Goal: Task Accomplishment & Management: Manage account settings

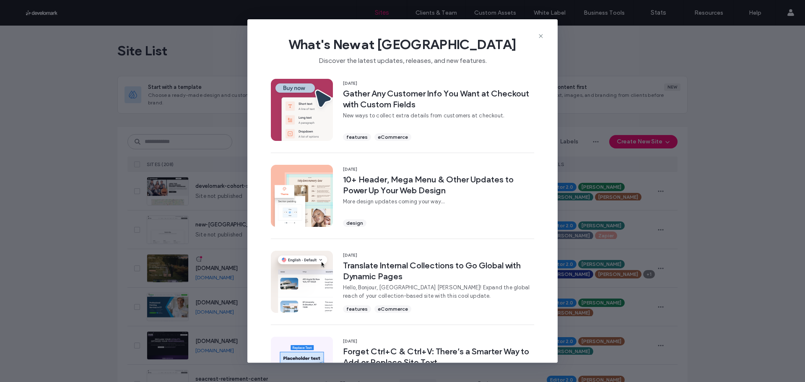
click at [215, 75] on div "What's New at Duda Discover the latest updates, releases, and new features. 11 …" at bounding box center [402, 191] width 805 height 382
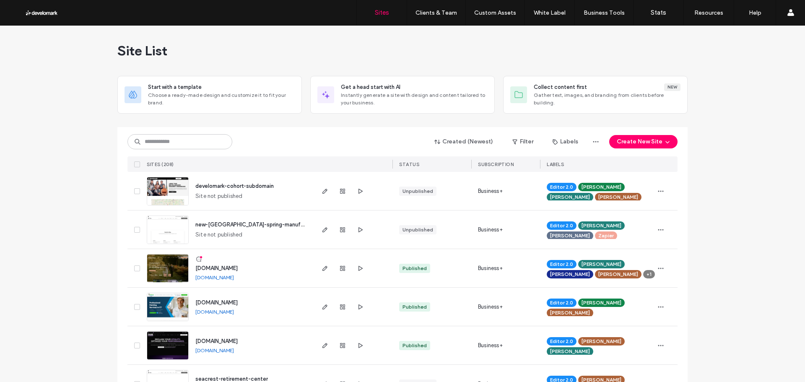
click at [177, 151] on div "Created (Newest) Filter Labels Create New Site SITES (208) STATUS SUBSCRIPTION …" at bounding box center [402, 149] width 550 height 45
click at [182, 146] on input at bounding box center [179, 141] width 105 height 15
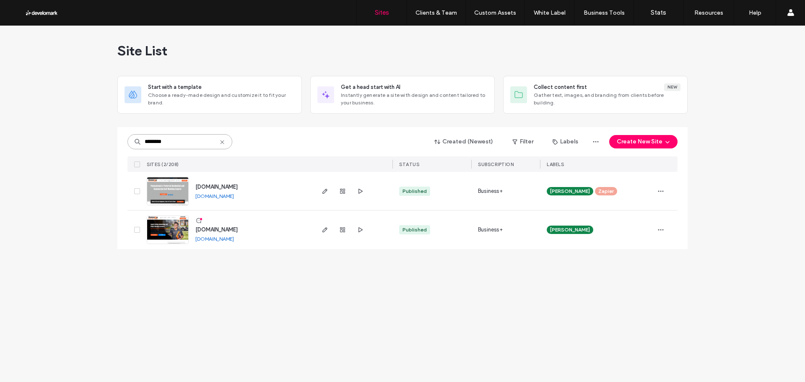
type input "********"
click at [210, 227] on span "maintainitall.com" at bounding box center [216, 229] width 42 height 6
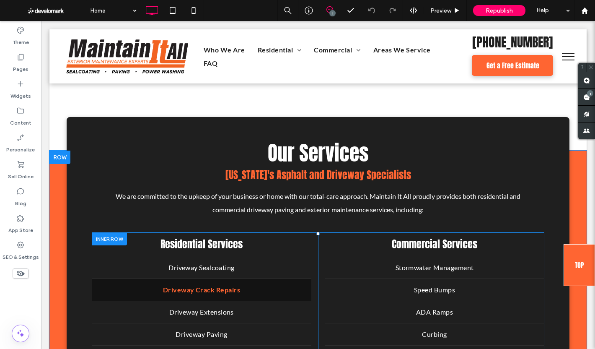
scroll to position [1509, 0]
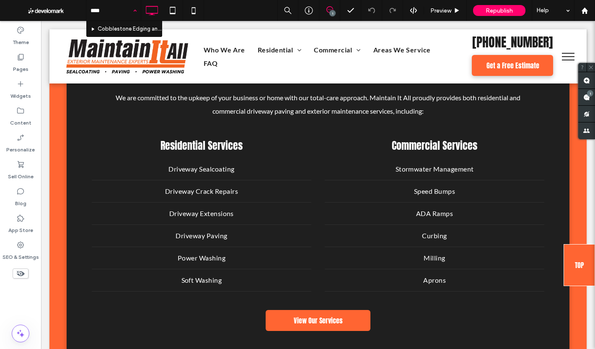
type input "*****"
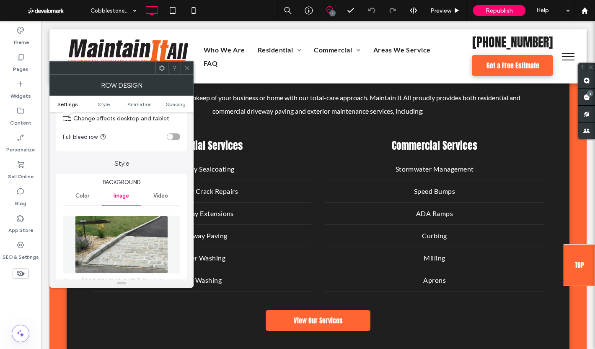
scroll to position [84, 0]
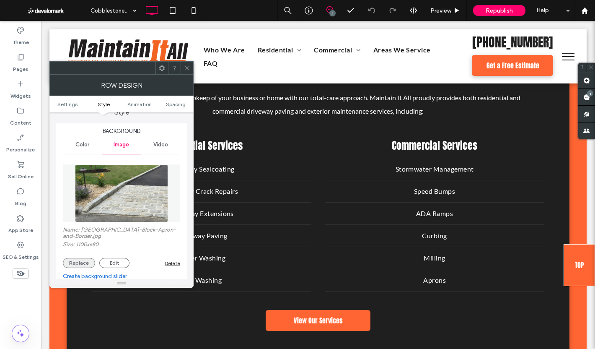
click at [84, 258] on button "Replace" at bounding box center [79, 263] width 32 height 10
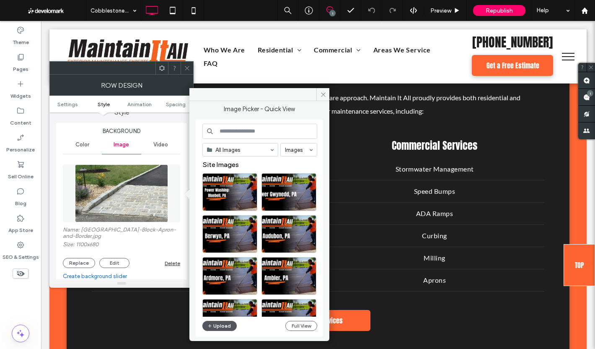
click at [215, 324] on button "Upload" at bounding box center [220, 326] width 34 height 10
click at [192, 66] on div at bounding box center [187, 68] width 13 height 13
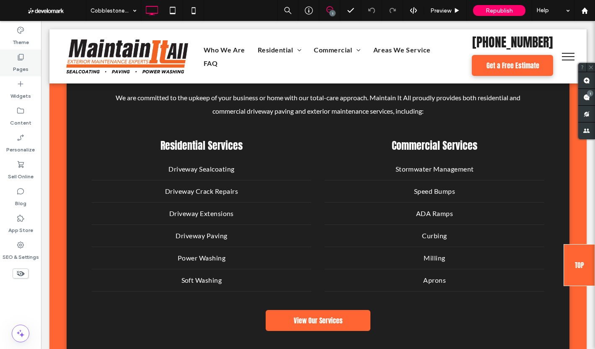
click at [18, 58] on use at bounding box center [21, 57] width 6 height 6
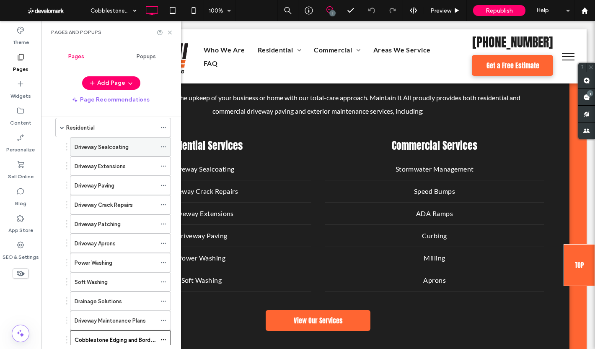
click at [96, 146] on label "Driveway Sealcoating" at bounding box center [102, 147] width 54 height 15
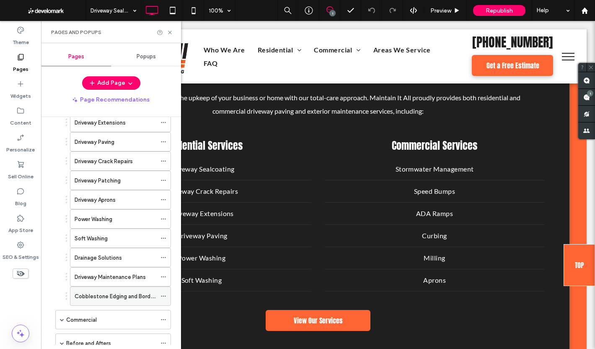
scroll to position [210, 0]
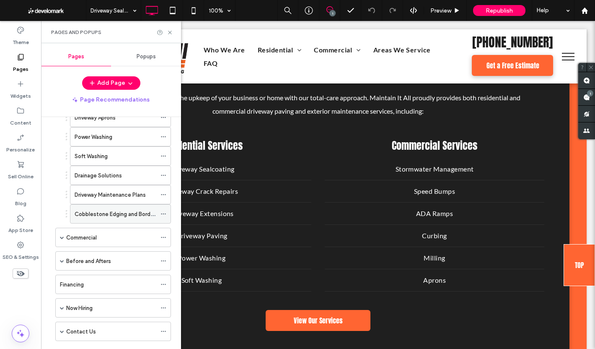
click at [104, 216] on label "Cobblestone Edging and Borders" at bounding box center [117, 214] width 84 height 15
click at [172, 32] on icon at bounding box center [170, 32] width 6 height 6
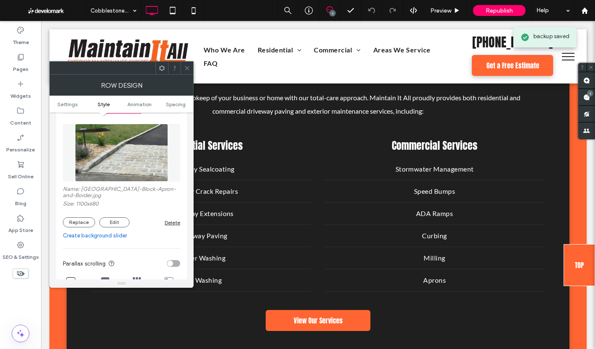
scroll to position [126, 0]
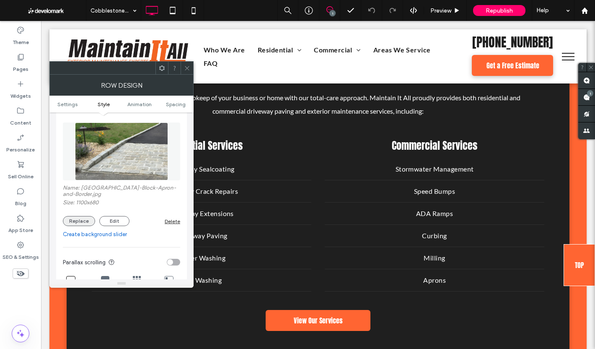
click at [85, 216] on button "Replace" at bounding box center [79, 221] width 32 height 10
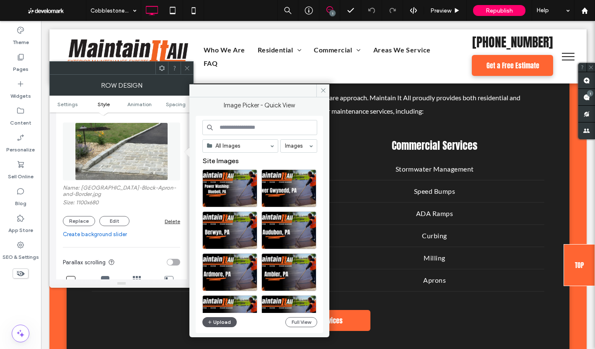
click at [207, 323] on button "Upload" at bounding box center [220, 322] width 34 height 10
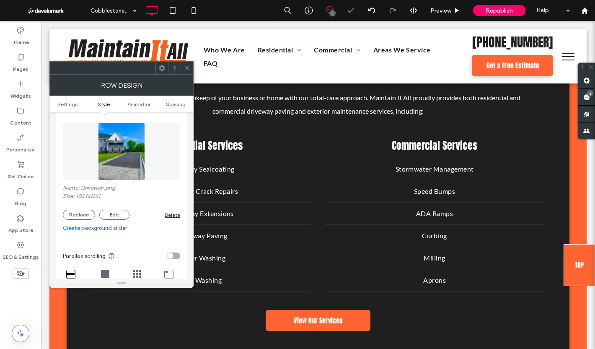
click at [185, 68] on icon at bounding box center [187, 68] width 6 height 6
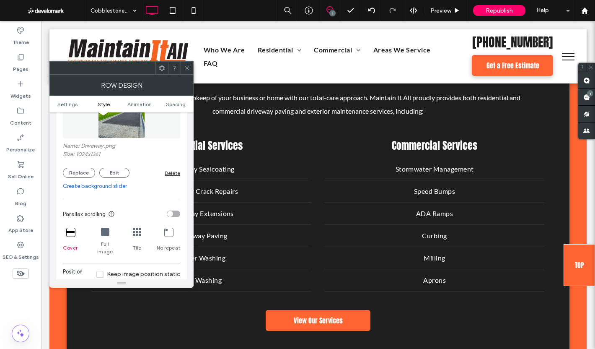
scroll to position [252, 0]
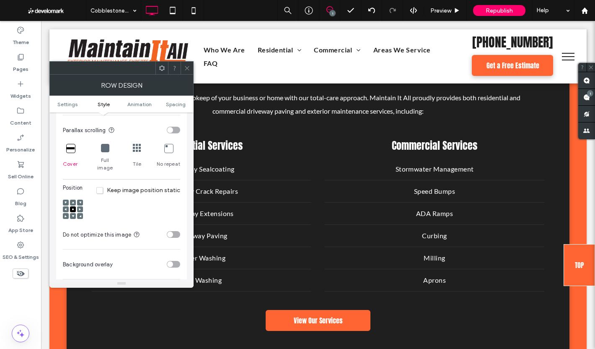
click at [71, 213] on div at bounding box center [73, 216] width 6 height 6
click at [73, 215] on icon at bounding box center [73, 216] width 3 height 3
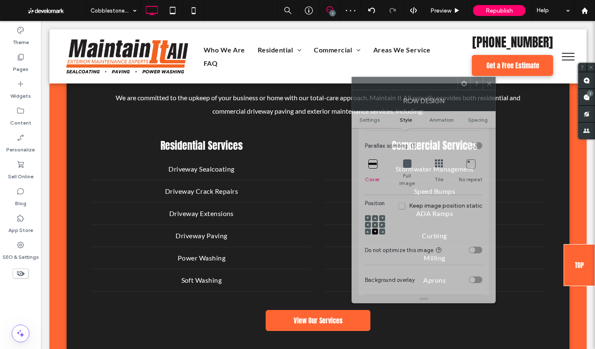
drag, startPoint x: 113, startPoint y: 71, endPoint x: 414, endPoint y: 86, distance: 301.5
click at [414, 86] on div at bounding box center [405, 83] width 106 height 13
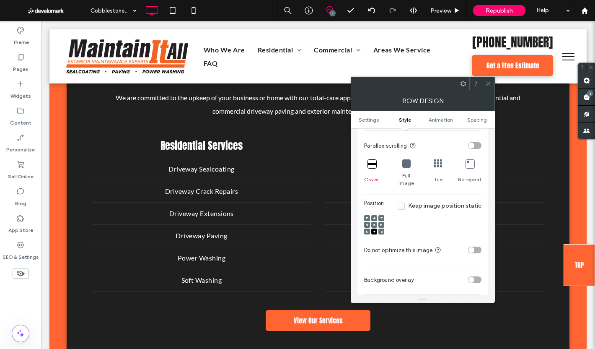
click at [372, 222] on div at bounding box center [375, 225] width 6 height 6
click at [374, 223] on icon at bounding box center [374, 224] width 3 height 3
click at [491, 84] on icon at bounding box center [489, 84] width 6 height 6
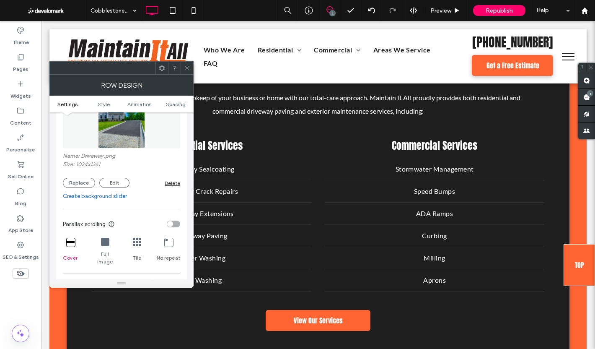
scroll to position [168, 0]
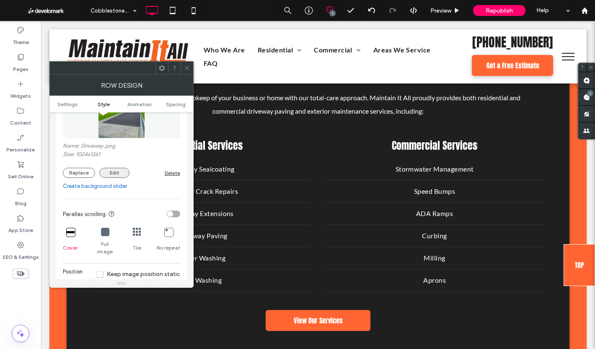
click at [109, 171] on button "Edit" at bounding box center [114, 173] width 30 height 10
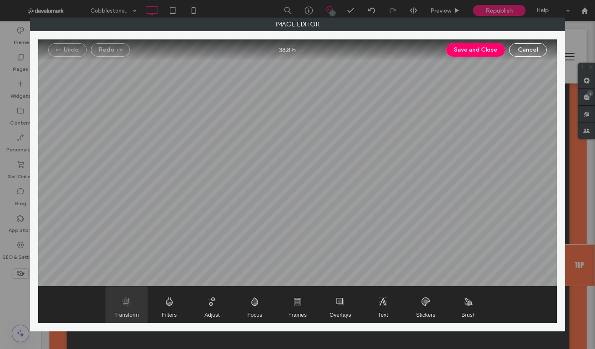
click at [118, 301] on span "Transform" at bounding box center [127, 304] width 42 height 36
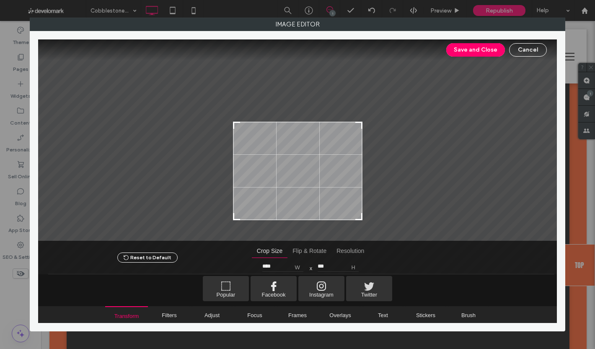
type input "***"
drag, startPoint x: 361, startPoint y: 61, endPoint x: 431, endPoint y: 124, distance: 93.8
click at [431, 124] on div at bounding box center [297, 140] width 519 height 202
click at [494, 50] on button "Save and Close" at bounding box center [476, 49] width 59 height 13
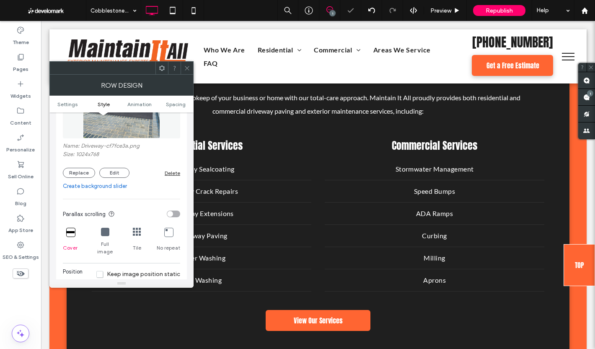
click at [186, 67] on use at bounding box center [187, 68] width 4 height 4
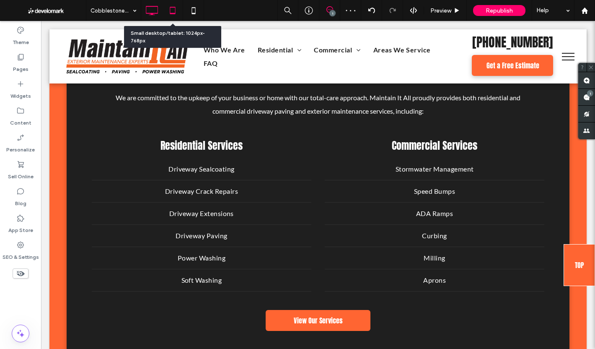
drag, startPoint x: 171, startPoint y: 7, endPoint x: 178, endPoint y: 7, distance: 6.7
click at [171, 7] on icon at bounding box center [172, 10] width 17 height 17
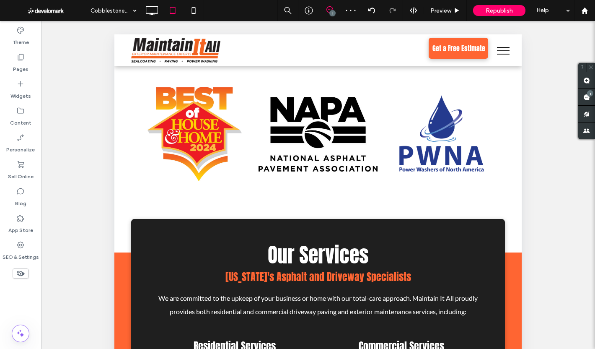
click at [209, 8] on div "Cobblestone Edging and Borders 1 Preview Republish Help" at bounding box center [340, 10] width 509 height 21
click at [200, 10] on icon at bounding box center [193, 10] width 17 height 17
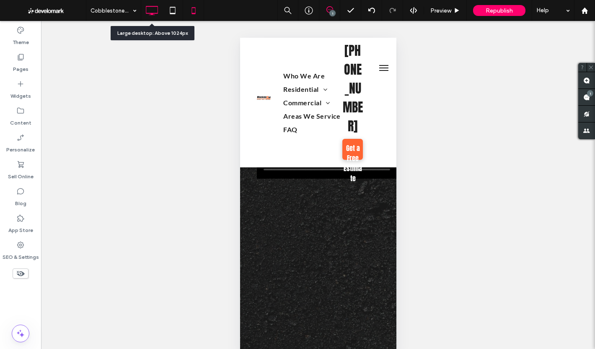
click at [158, 16] on icon at bounding box center [151, 10] width 17 height 17
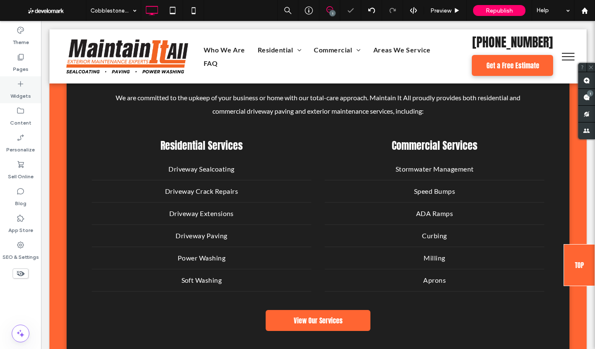
click at [23, 88] on icon at bounding box center [20, 84] width 8 height 8
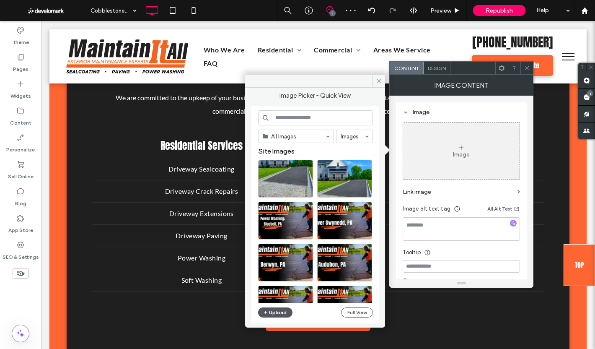
click at [280, 310] on button "Upload" at bounding box center [275, 312] width 34 height 10
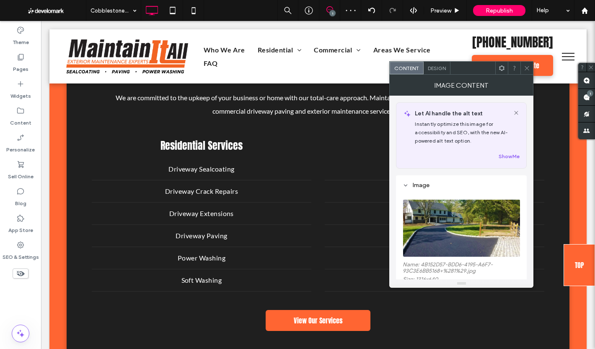
click at [531, 65] on div at bounding box center [527, 68] width 13 height 13
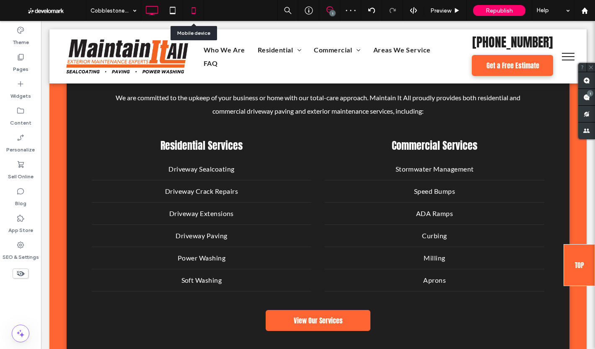
click at [191, 6] on icon at bounding box center [193, 10] width 17 height 17
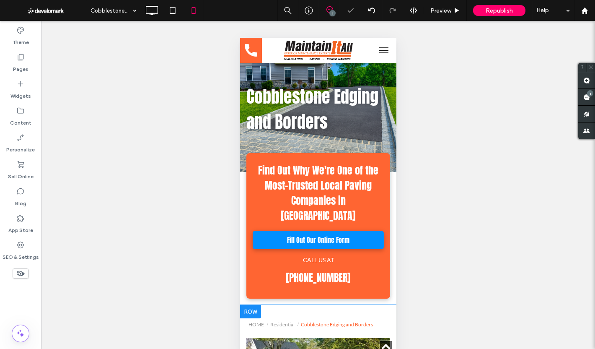
scroll to position [210, 0]
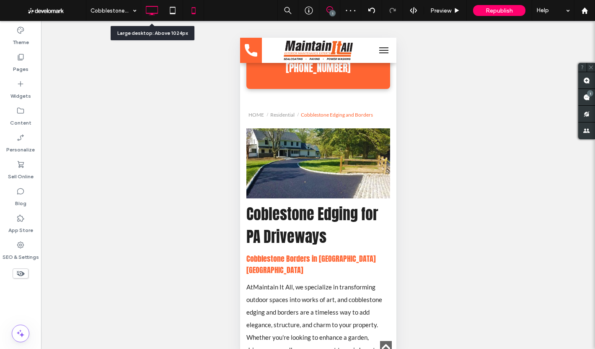
click at [153, 12] on icon at bounding box center [151, 10] width 17 height 17
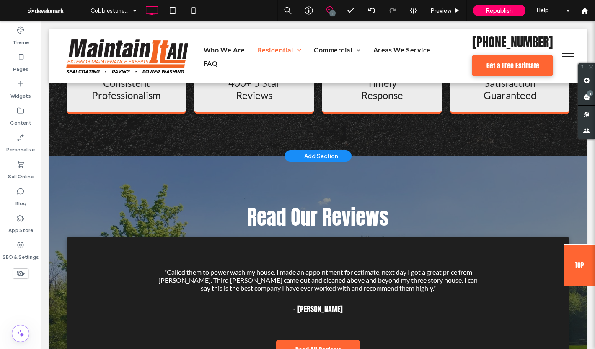
scroll to position [1635, 0]
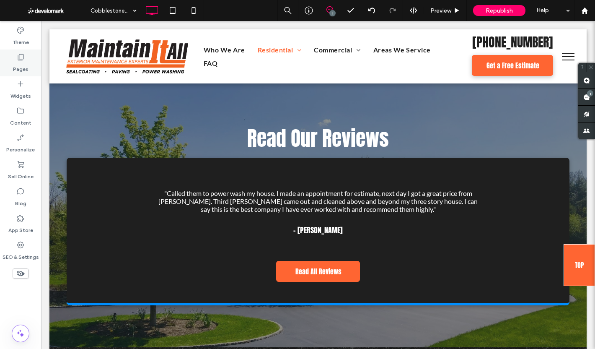
click at [22, 65] on label "Pages" at bounding box center [21, 67] width 16 height 12
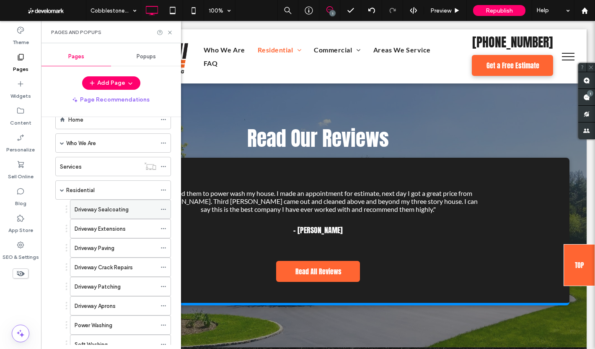
scroll to position [126, 0]
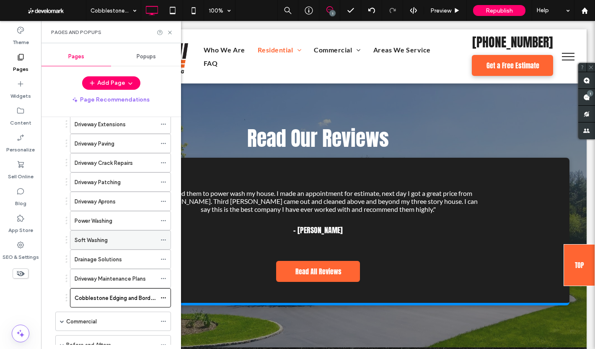
click at [111, 246] on div "Soft Washing" at bounding box center [116, 240] width 82 height 18
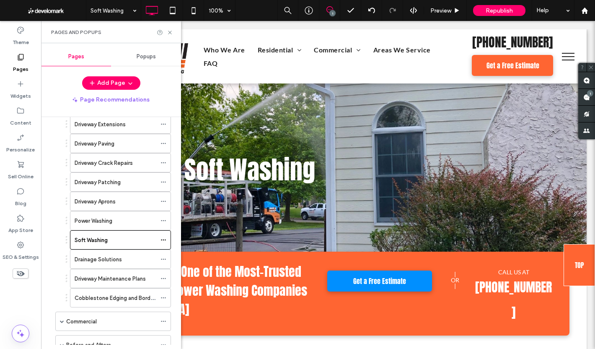
scroll to position [0, 0]
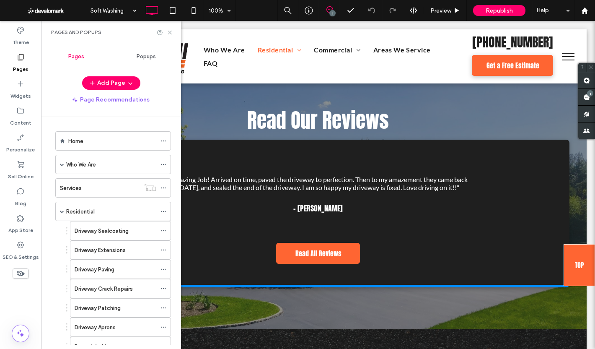
scroll to position [210, 0]
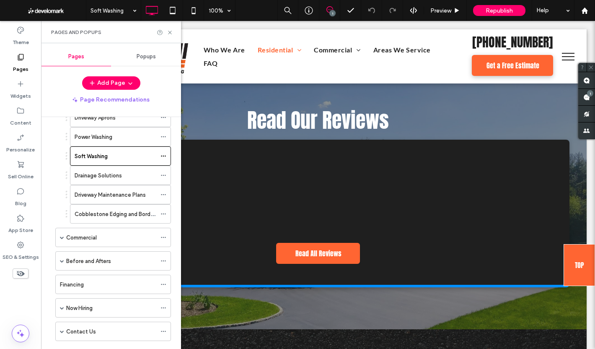
click at [115, 217] on label "Cobblestone Edging and Borders" at bounding box center [117, 214] width 84 height 15
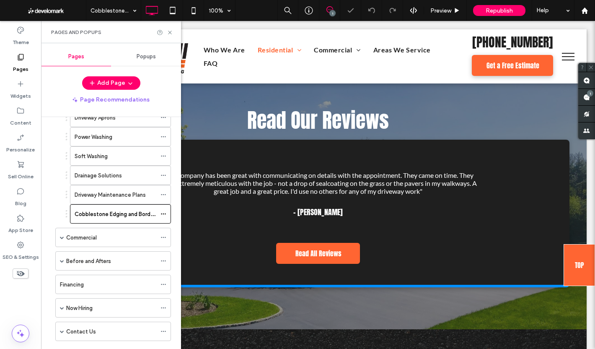
click at [169, 30] on icon at bounding box center [170, 32] width 6 height 6
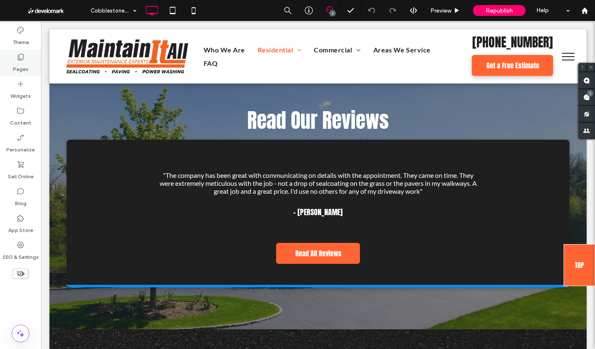
click at [29, 65] on div "Pages" at bounding box center [20, 62] width 41 height 27
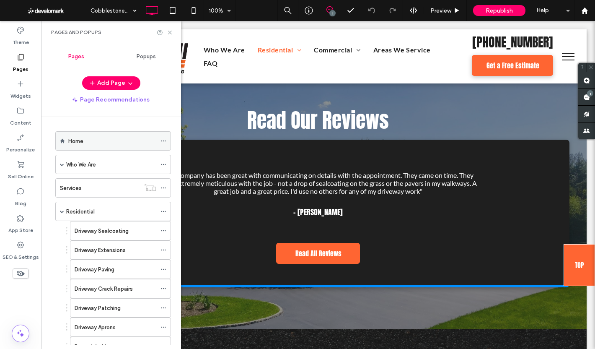
click at [103, 138] on div "Home" at bounding box center [112, 141] width 88 height 9
click at [169, 31] on icon at bounding box center [170, 32] width 6 height 6
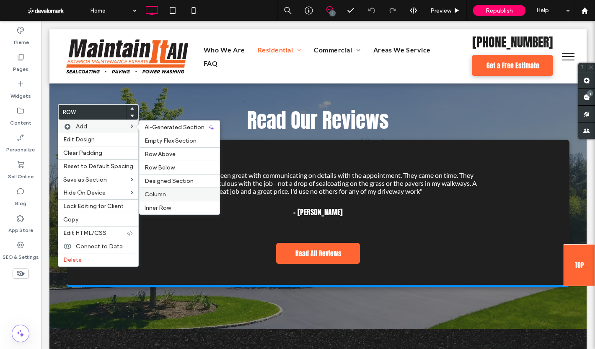
click at [177, 190] on div "Column" at bounding box center [180, 193] width 80 height 13
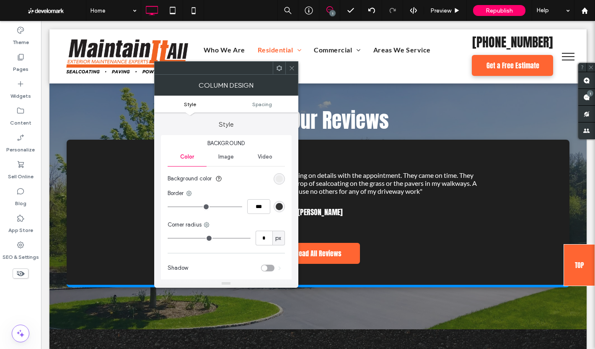
click at [221, 151] on div "Image" at bounding box center [226, 157] width 39 height 18
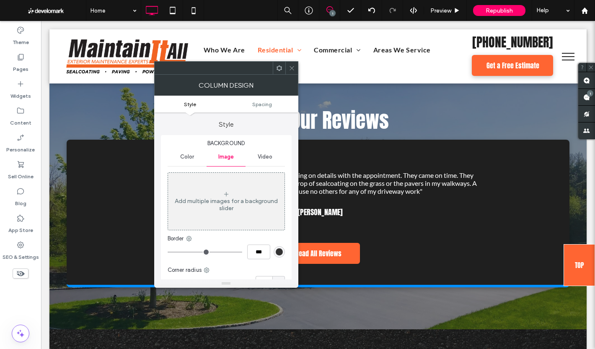
click at [246, 208] on div "Add multiple images for a background slider" at bounding box center [226, 204] width 117 height 14
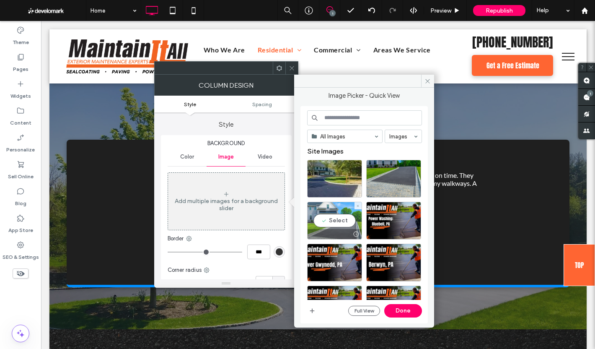
click at [332, 215] on div "Select" at bounding box center [334, 221] width 55 height 38
click at [400, 309] on button "Done" at bounding box center [404, 310] width 38 height 13
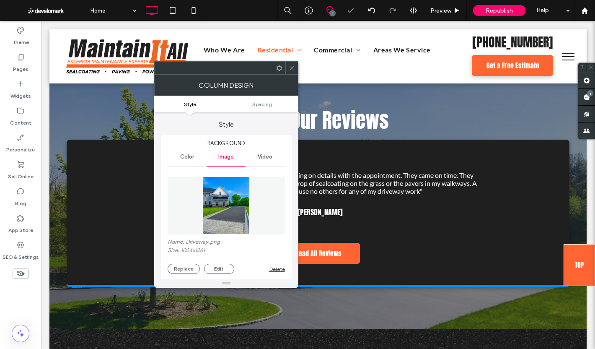
click at [292, 70] on icon at bounding box center [292, 68] width 6 height 6
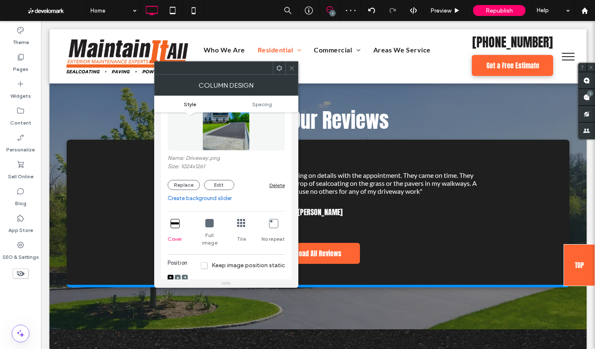
scroll to position [168, 0]
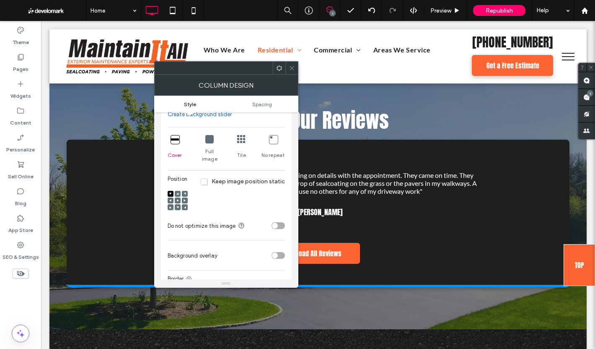
click at [177, 199] on icon at bounding box center [178, 200] width 3 height 3
click at [294, 71] on icon at bounding box center [292, 68] width 6 height 6
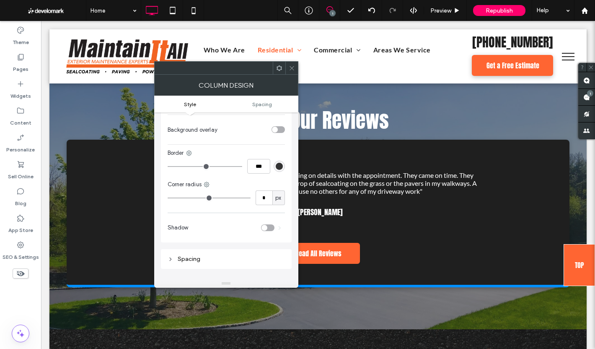
click at [275, 194] on div "px" at bounding box center [279, 198] width 8 height 8
click at [270, 190] on input "*" at bounding box center [264, 197] width 17 height 15
type input "**"
click at [266, 195] on input "**" at bounding box center [264, 197] width 17 height 15
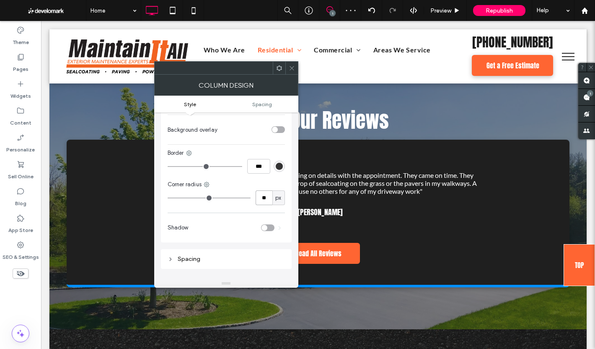
click at [266, 195] on input "**" at bounding box center [264, 197] width 17 height 15
type input "**"
click at [290, 65] on icon at bounding box center [292, 68] width 6 height 6
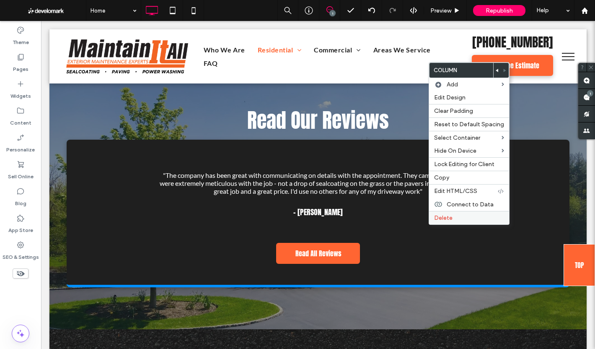
click at [454, 217] on label "Delete" at bounding box center [469, 217] width 70 height 7
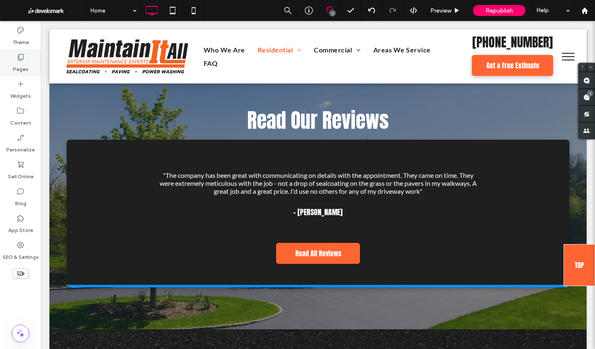
click at [8, 60] on div "Pages" at bounding box center [20, 62] width 41 height 27
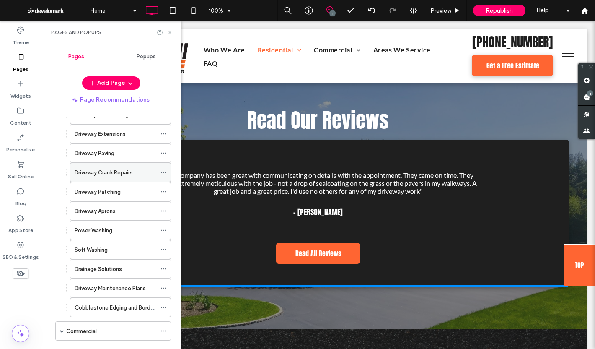
scroll to position [42, 0]
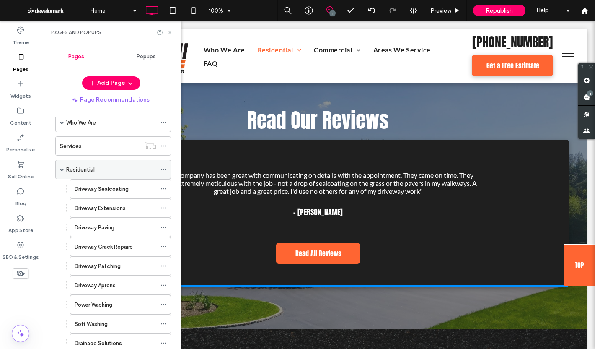
click at [103, 169] on div "Residential" at bounding box center [111, 169] width 90 height 9
click at [169, 32] on icon at bounding box center [170, 32] width 6 height 6
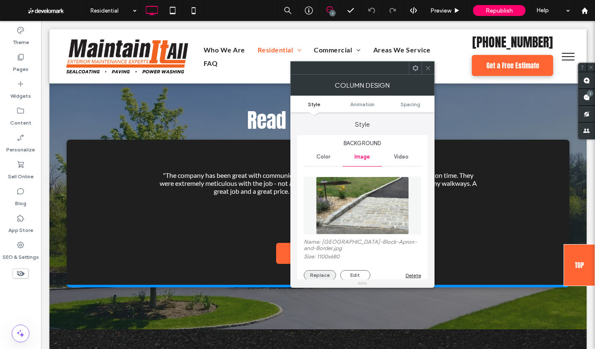
click at [320, 270] on button "Replace" at bounding box center [320, 275] width 32 height 10
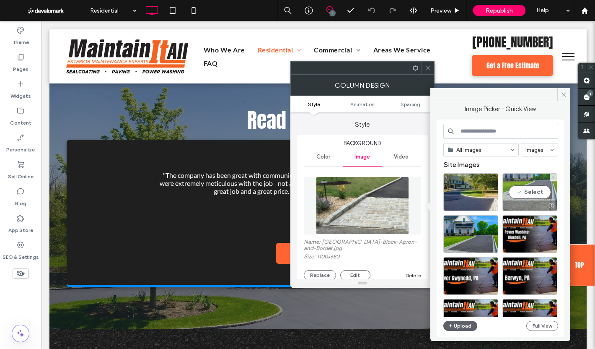
click at [548, 192] on div "Select" at bounding box center [530, 192] width 55 height 38
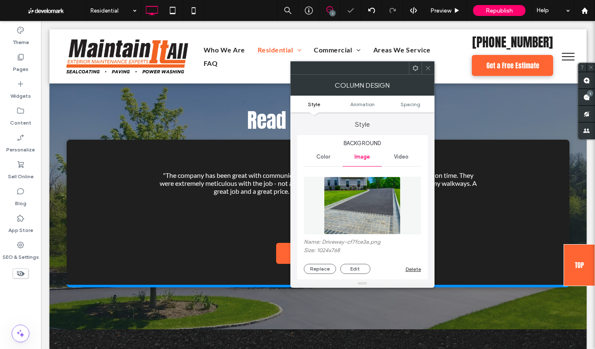
click at [429, 67] on icon at bounding box center [428, 68] width 6 height 6
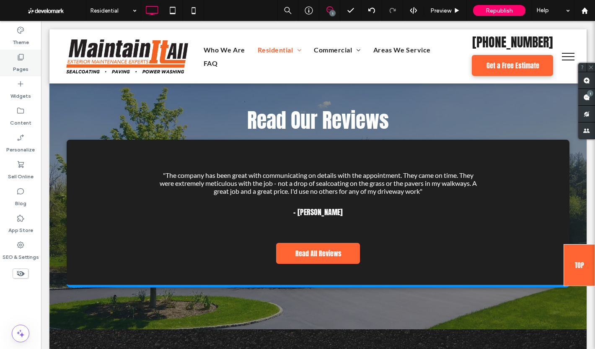
click at [26, 54] on div "Pages" at bounding box center [20, 62] width 41 height 27
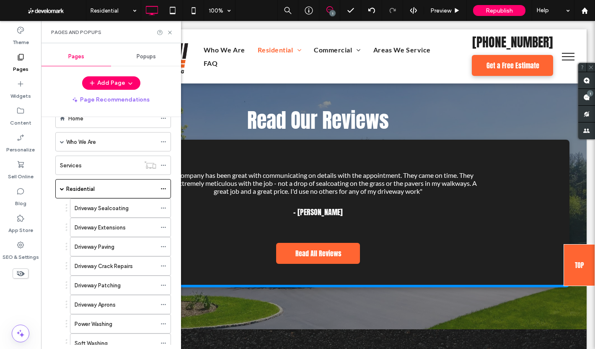
scroll to position [210, 0]
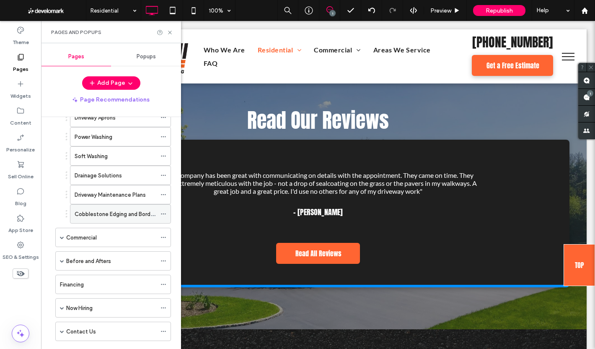
click at [163, 213] on icon at bounding box center [164, 214] width 6 height 6
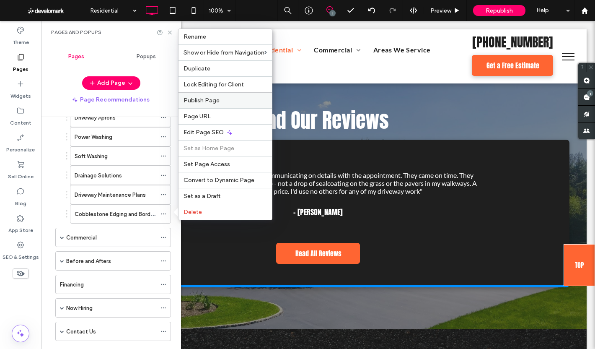
click at [214, 101] on span "Publish Page" at bounding box center [202, 100] width 36 height 7
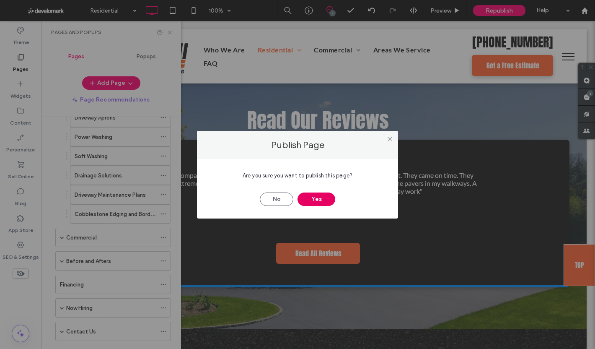
click at [321, 196] on button "Yes" at bounding box center [317, 198] width 38 height 13
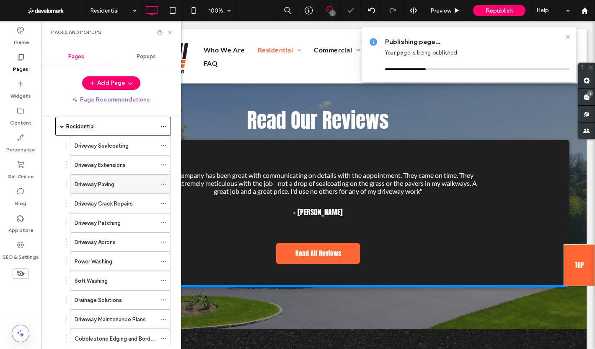
scroll to position [84, 0]
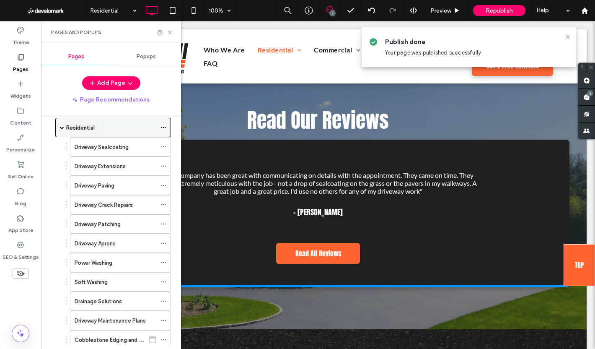
click at [164, 125] on icon at bounding box center [164, 128] width 6 height 6
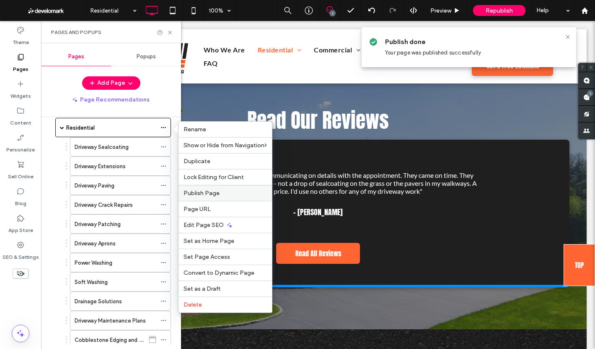
click at [213, 191] on span "Publish Page" at bounding box center [202, 193] width 36 height 7
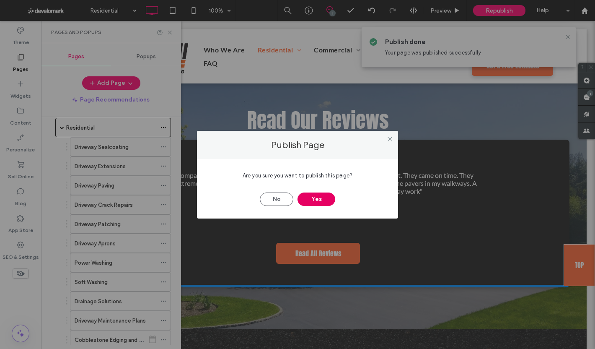
click at [305, 196] on button "Yes" at bounding box center [317, 198] width 38 height 13
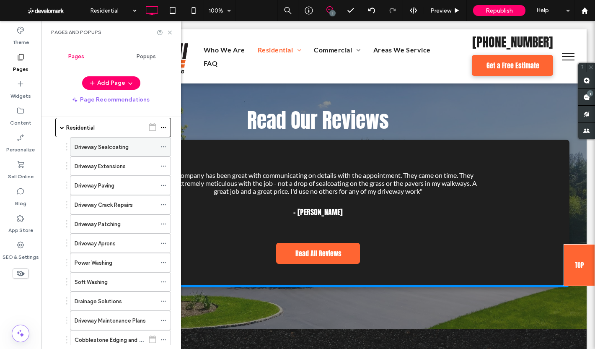
scroll to position [0, 0]
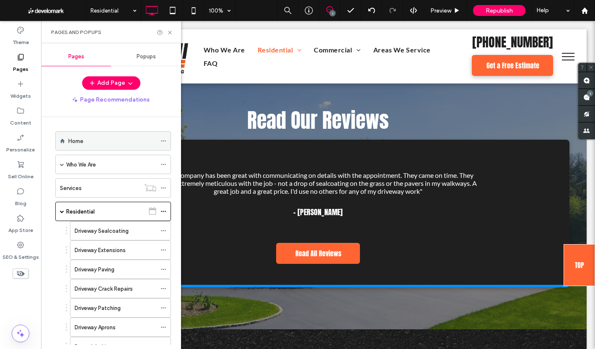
click at [102, 139] on div "Home" at bounding box center [112, 141] width 88 height 9
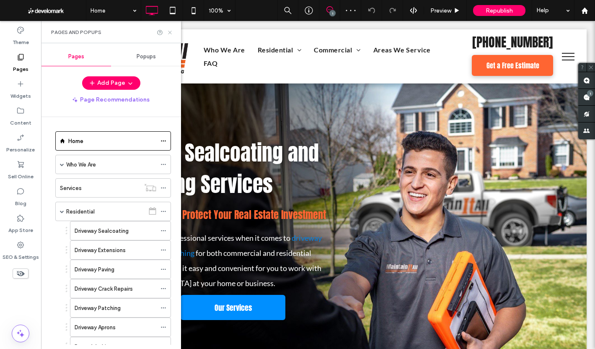
click at [170, 33] on use at bounding box center [169, 32] width 3 height 3
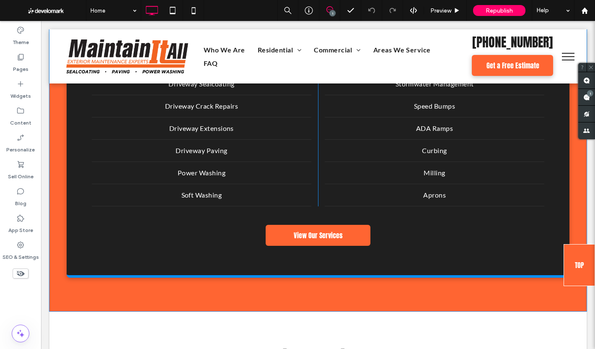
scroll to position [1593, 0]
